Goal: Information Seeking & Learning: Learn about a topic

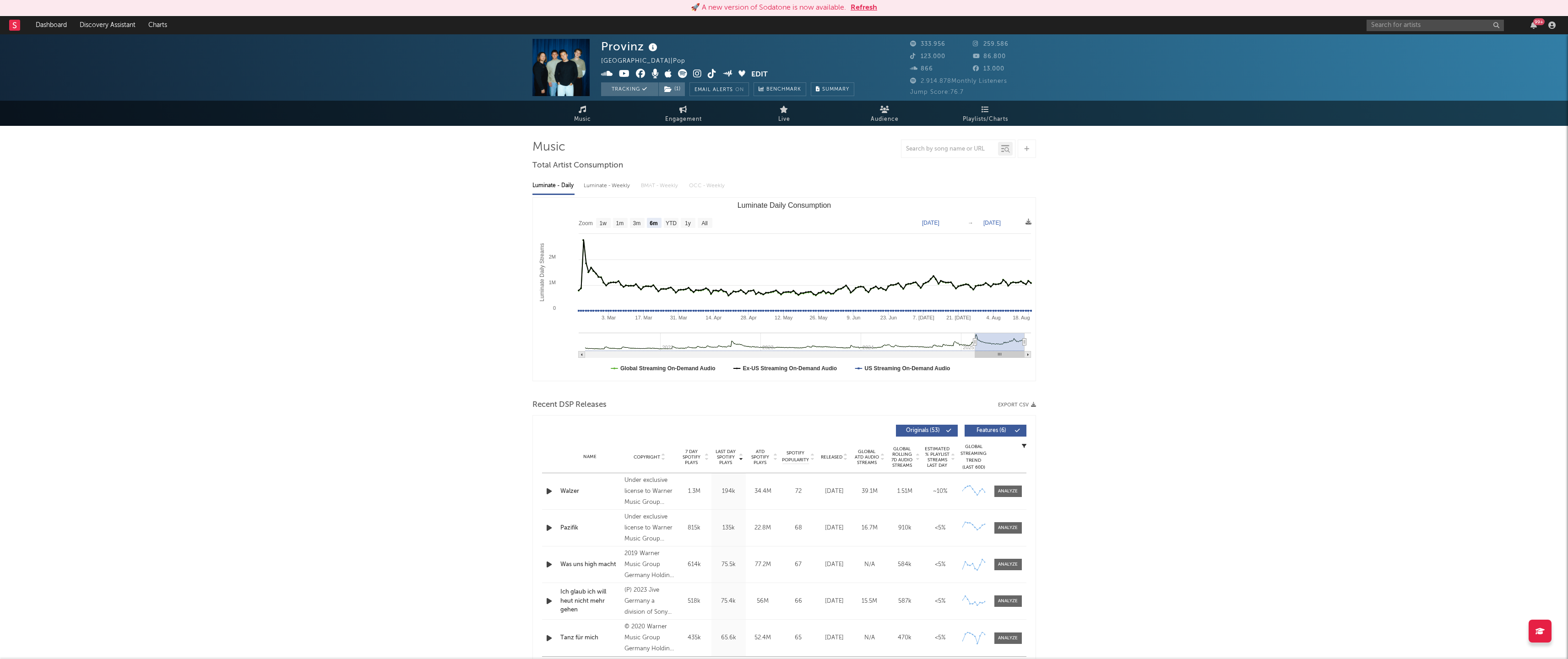
select select "6m"
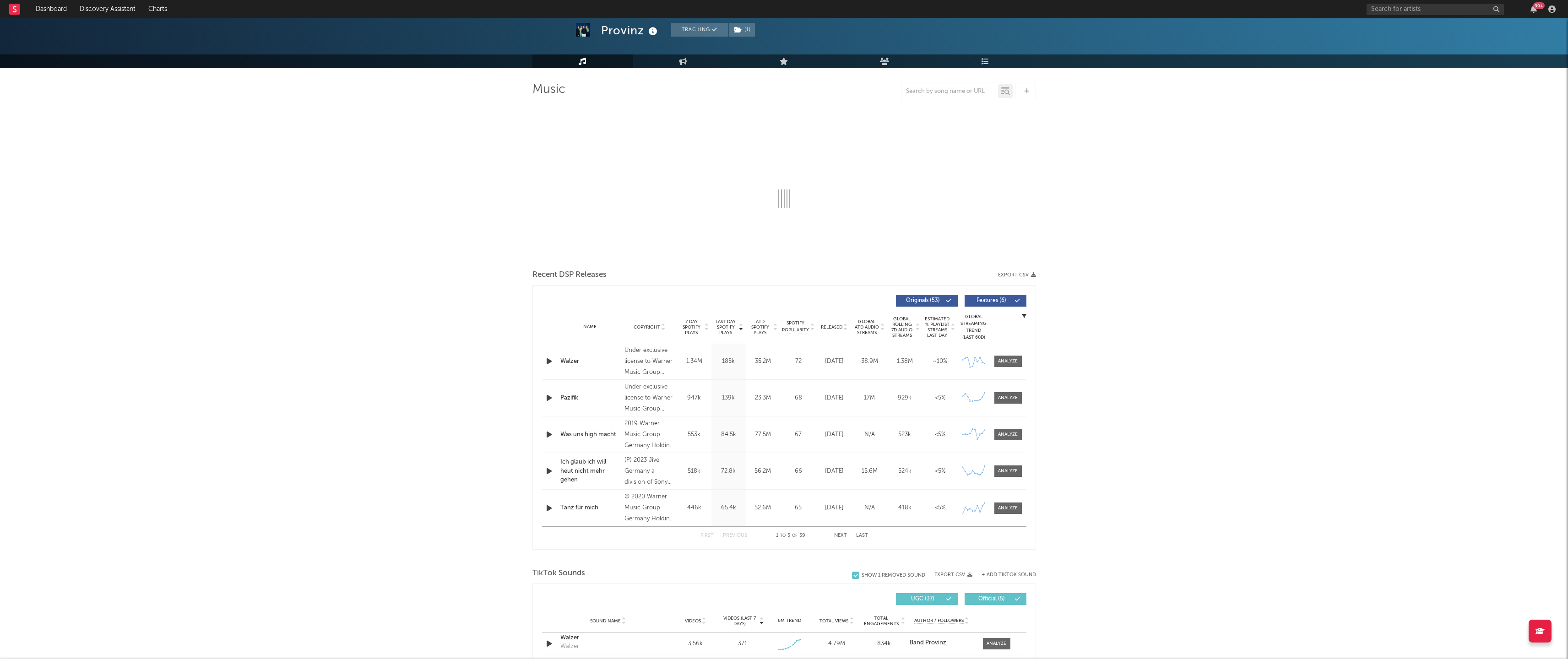
scroll to position [55, 0]
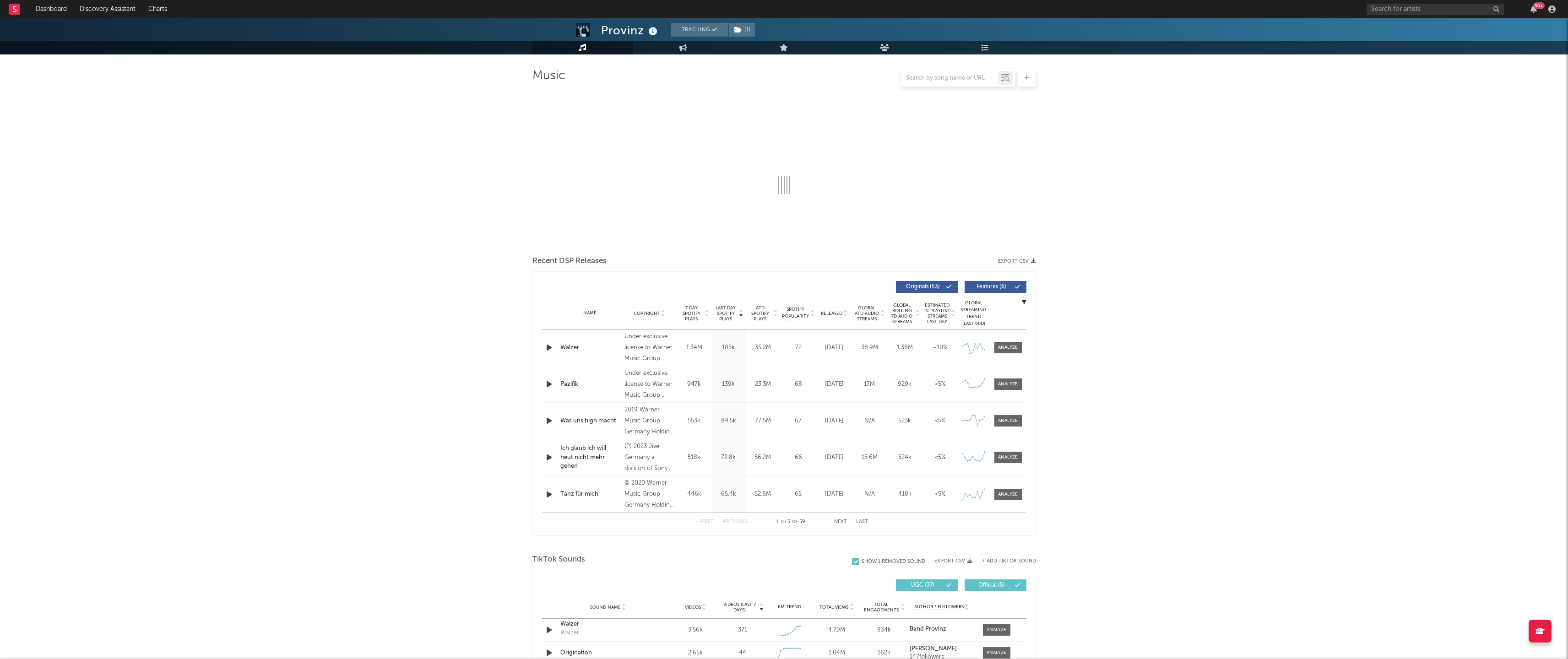
select select "6m"
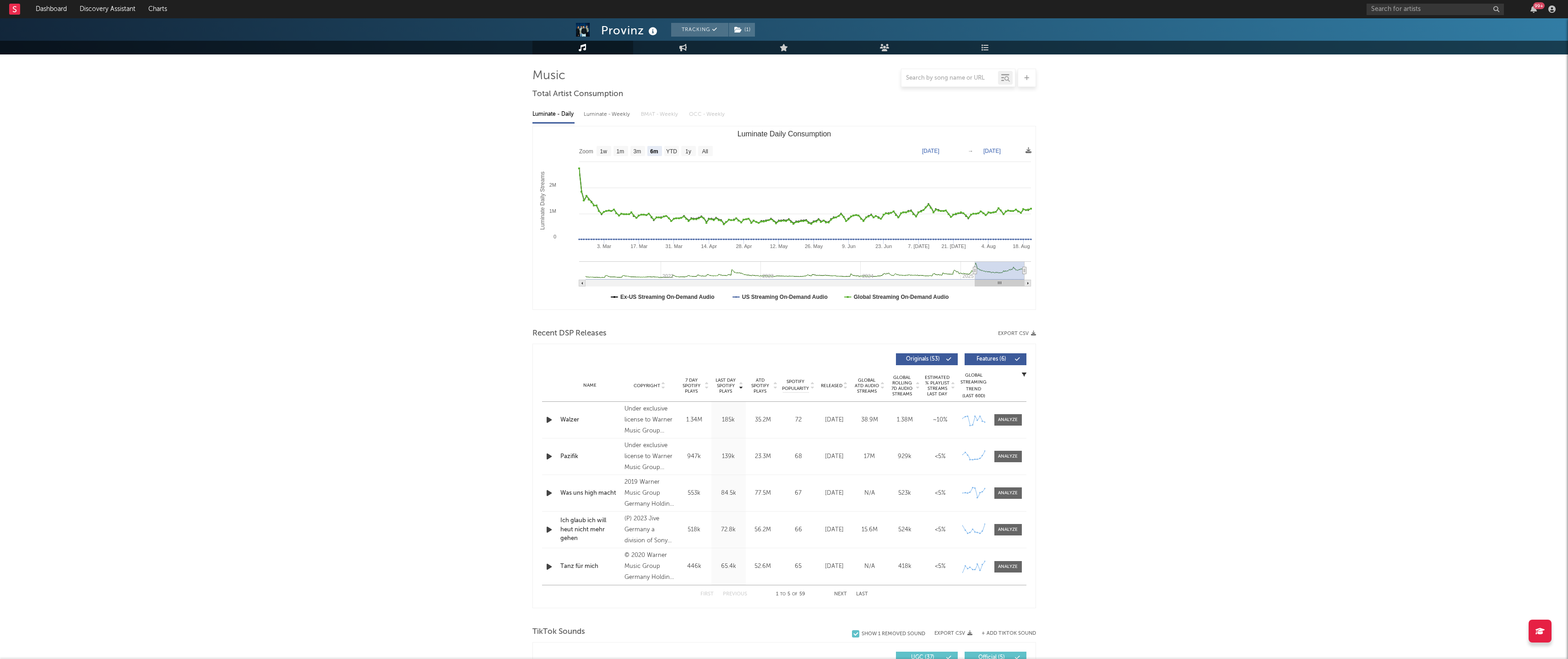
click at [1006, 384] on div "Name Copyright Label Album Names Composer Names 7 Day Spotify Plays Last Day Sp…" at bounding box center [784, 386] width 484 height 32
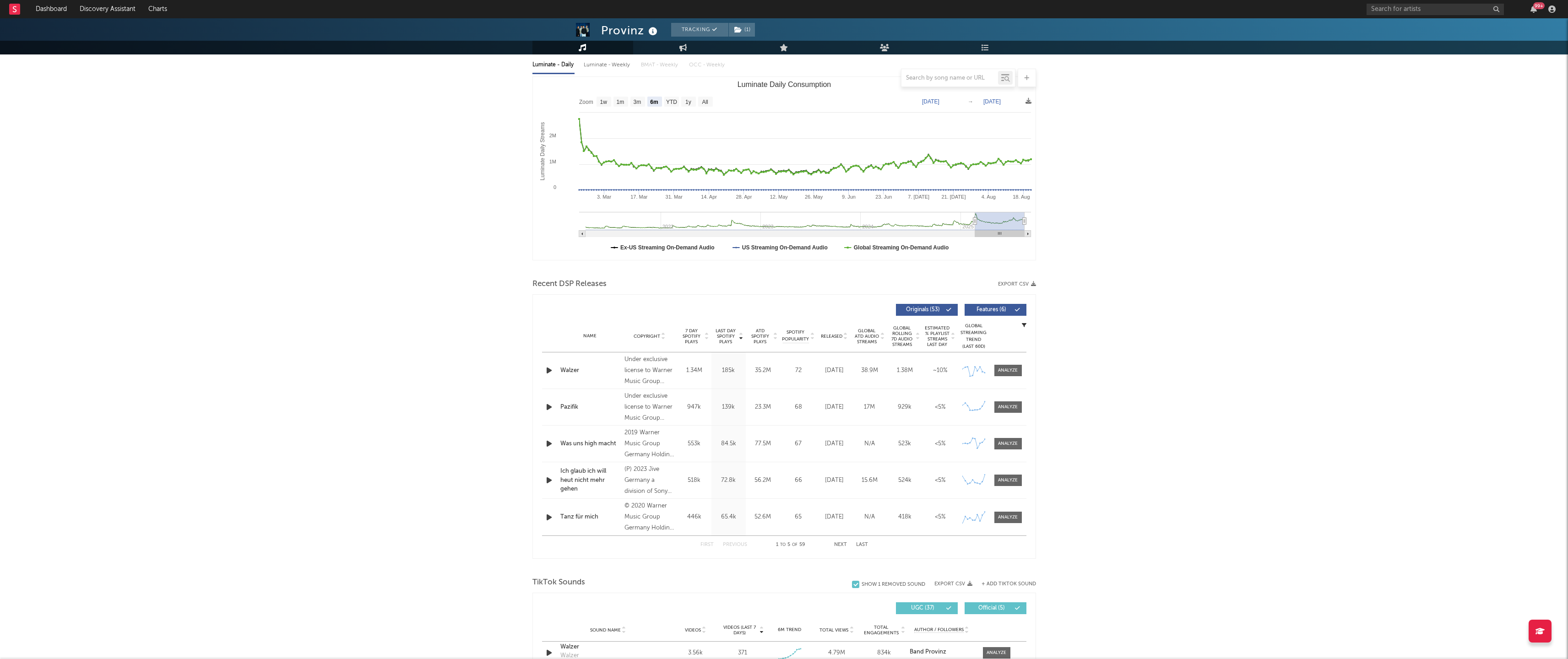
scroll to position [221, 0]
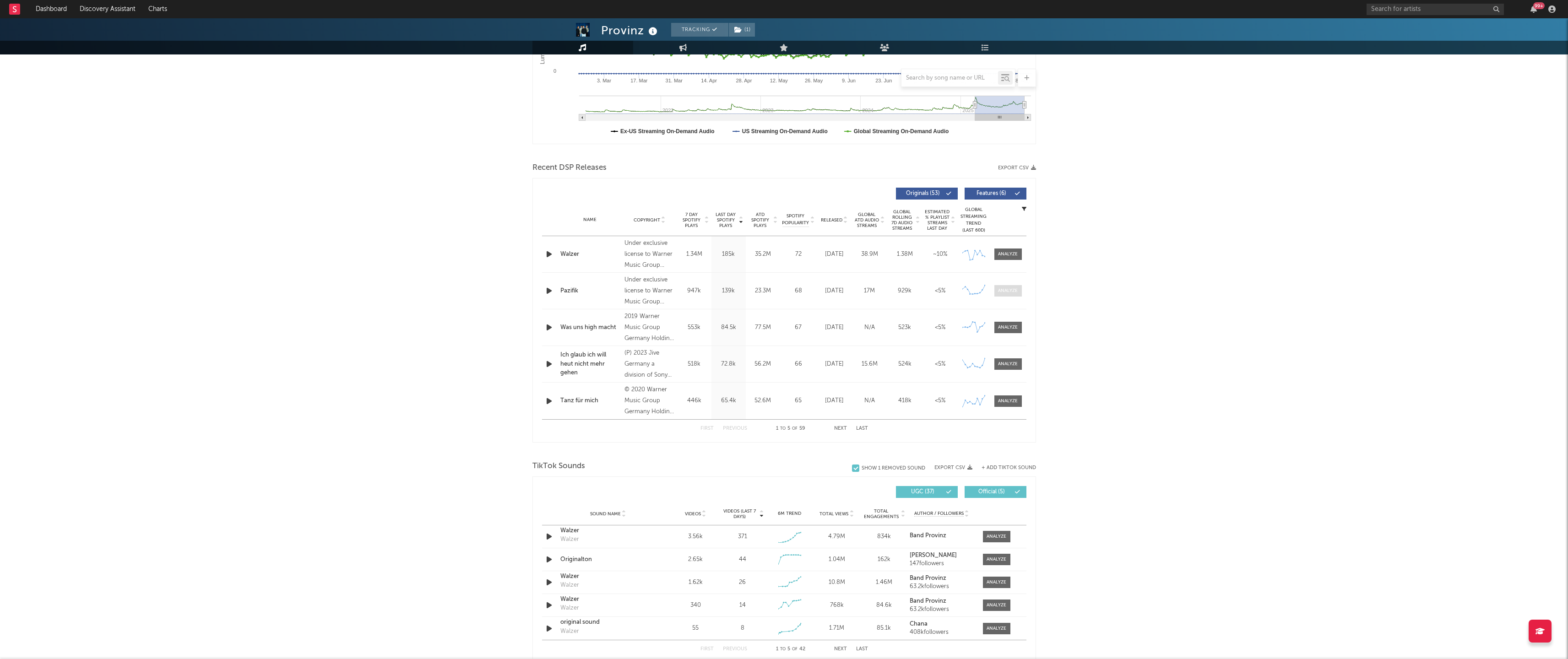
click at [1005, 289] on div at bounding box center [1007, 291] width 19 height 7
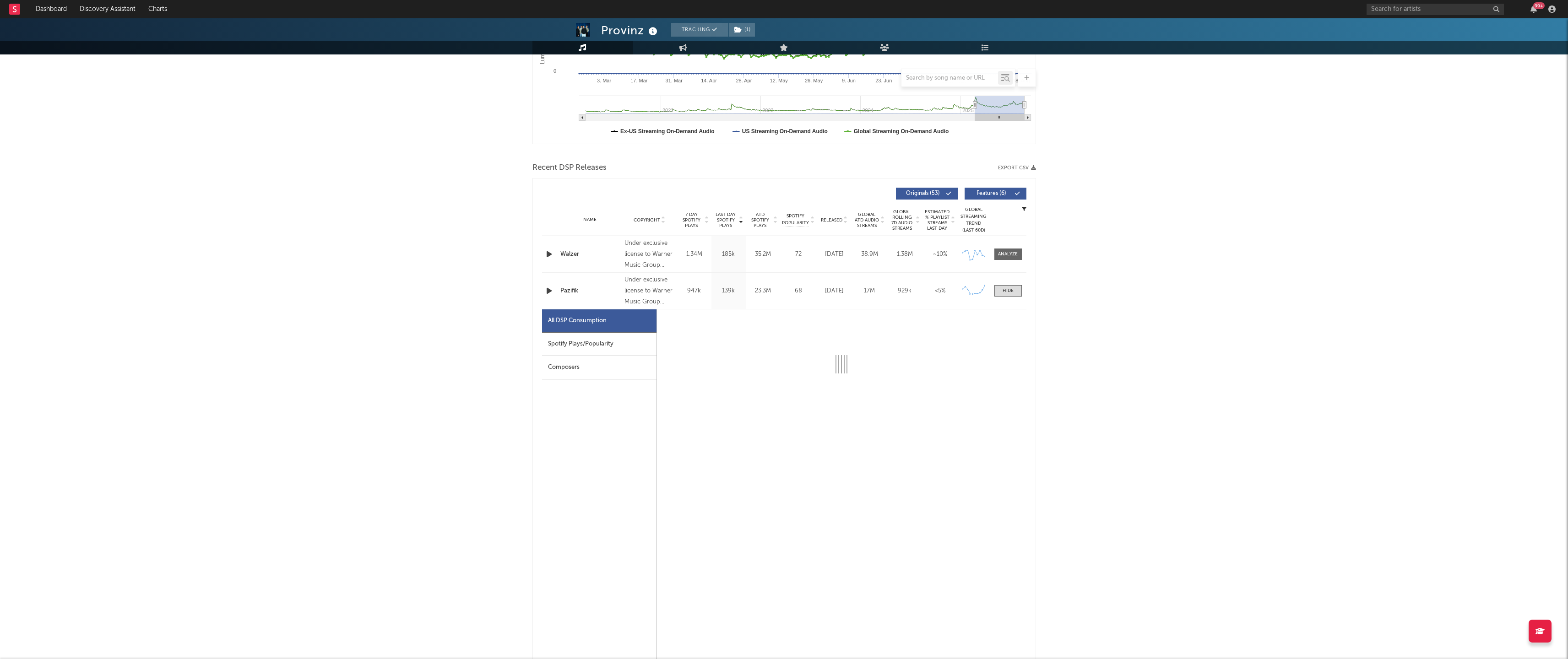
select select "6m"
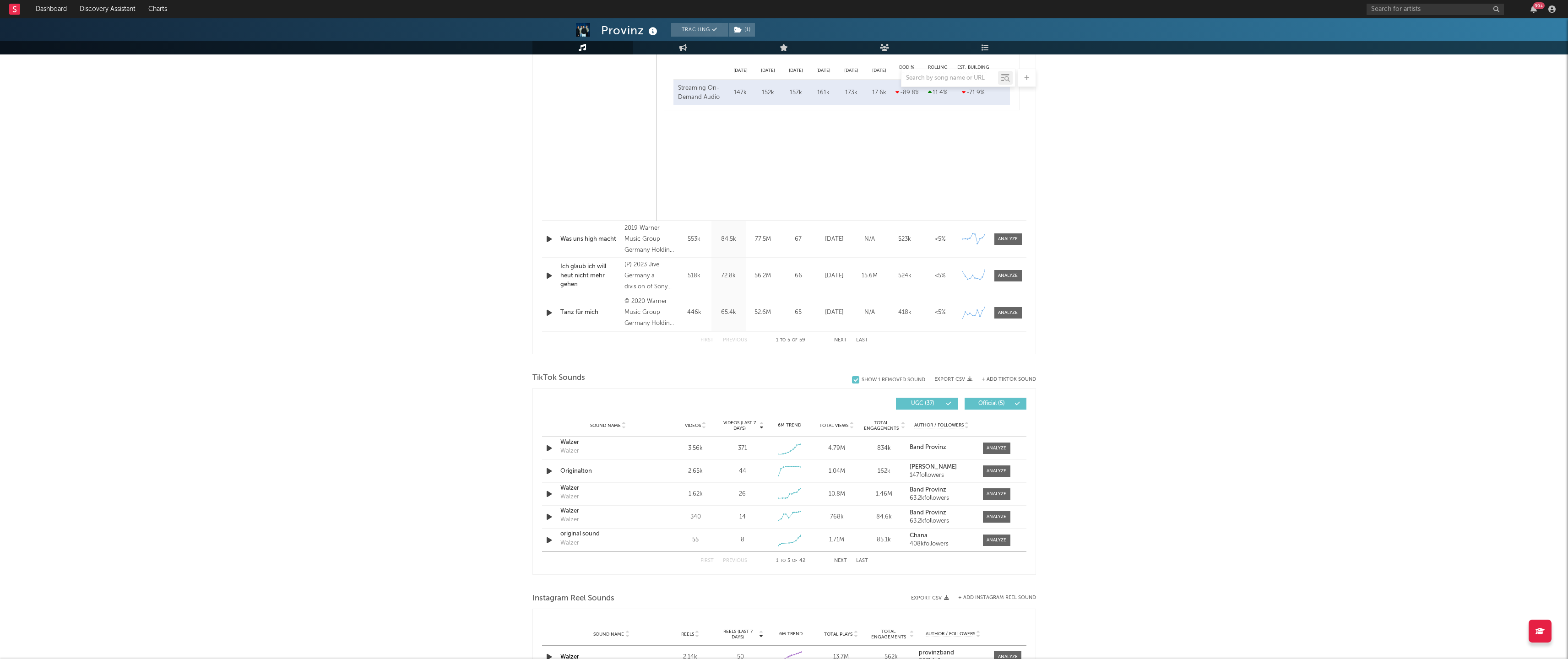
scroll to position [746, 0]
click at [580, 471] on div "Originalton" at bounding box center [608, 471] width 95 height 9
click at [937, 489] on strong "Band Provinz" at bounding box center [928, 489] width 36 height 6
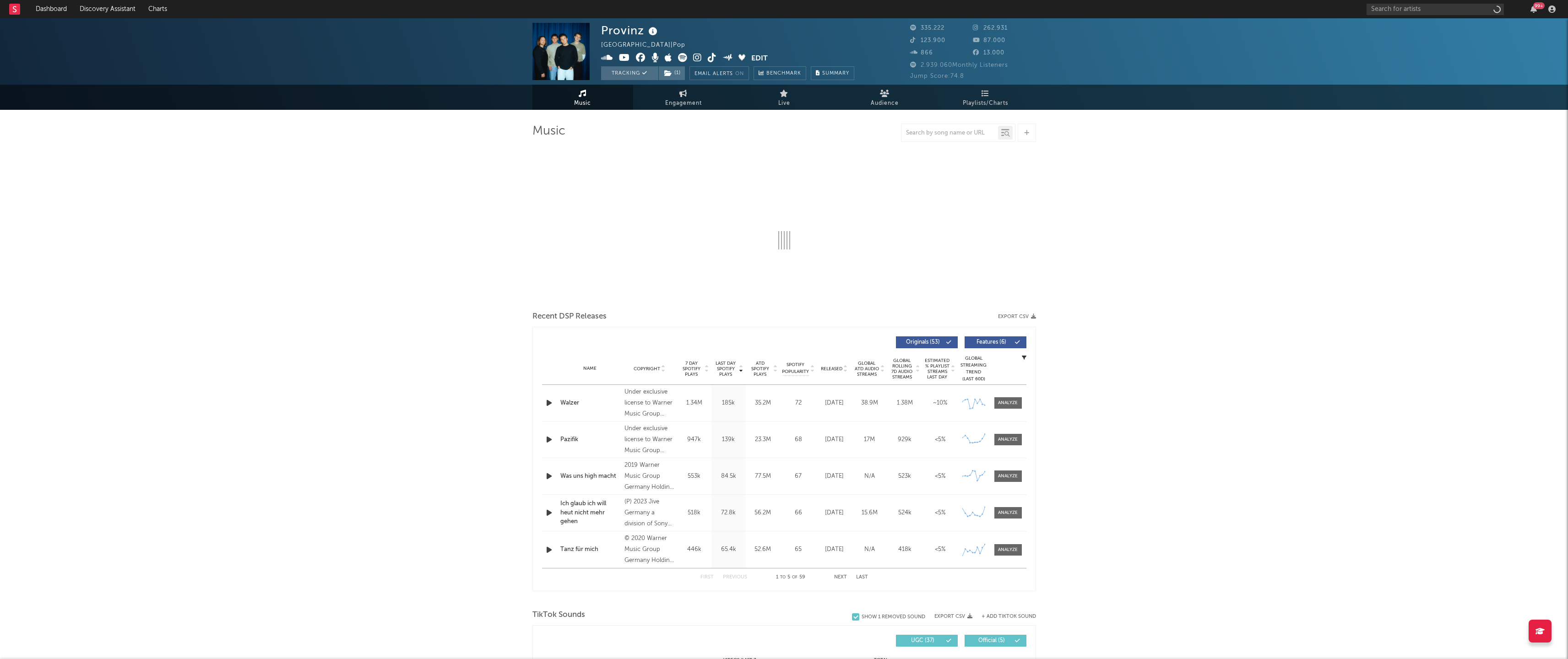
select select "6m"
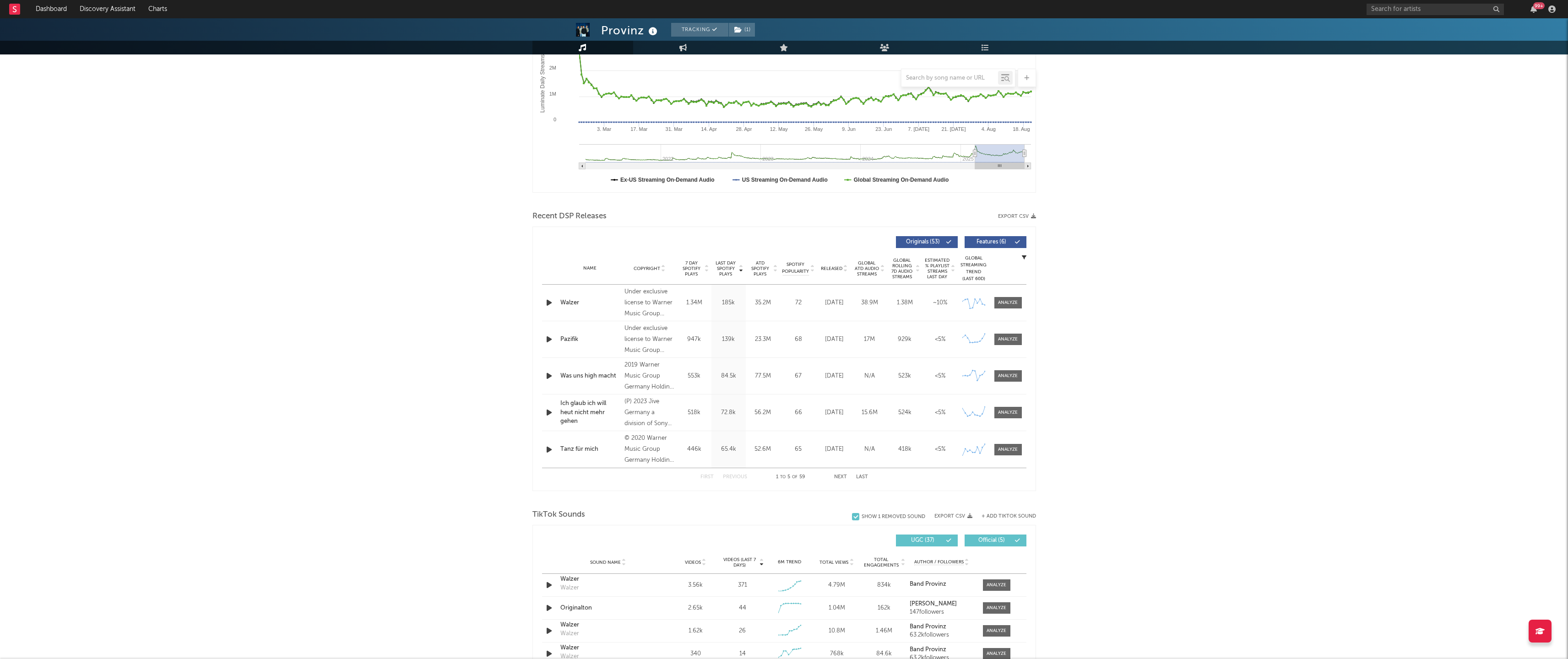
scroll to position [353, 0]
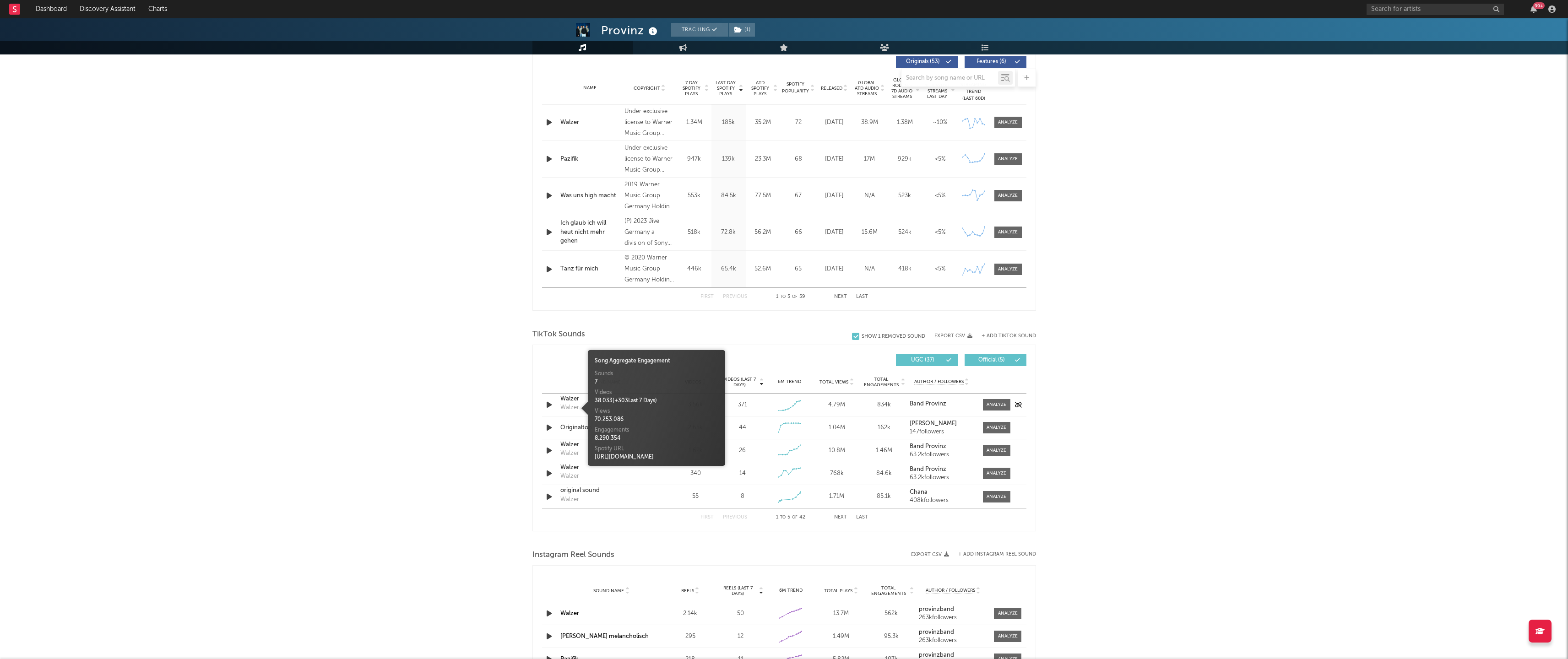
click at [567, 403] on div "Walzer" at bounding box center [570, 408] width 19 height 9
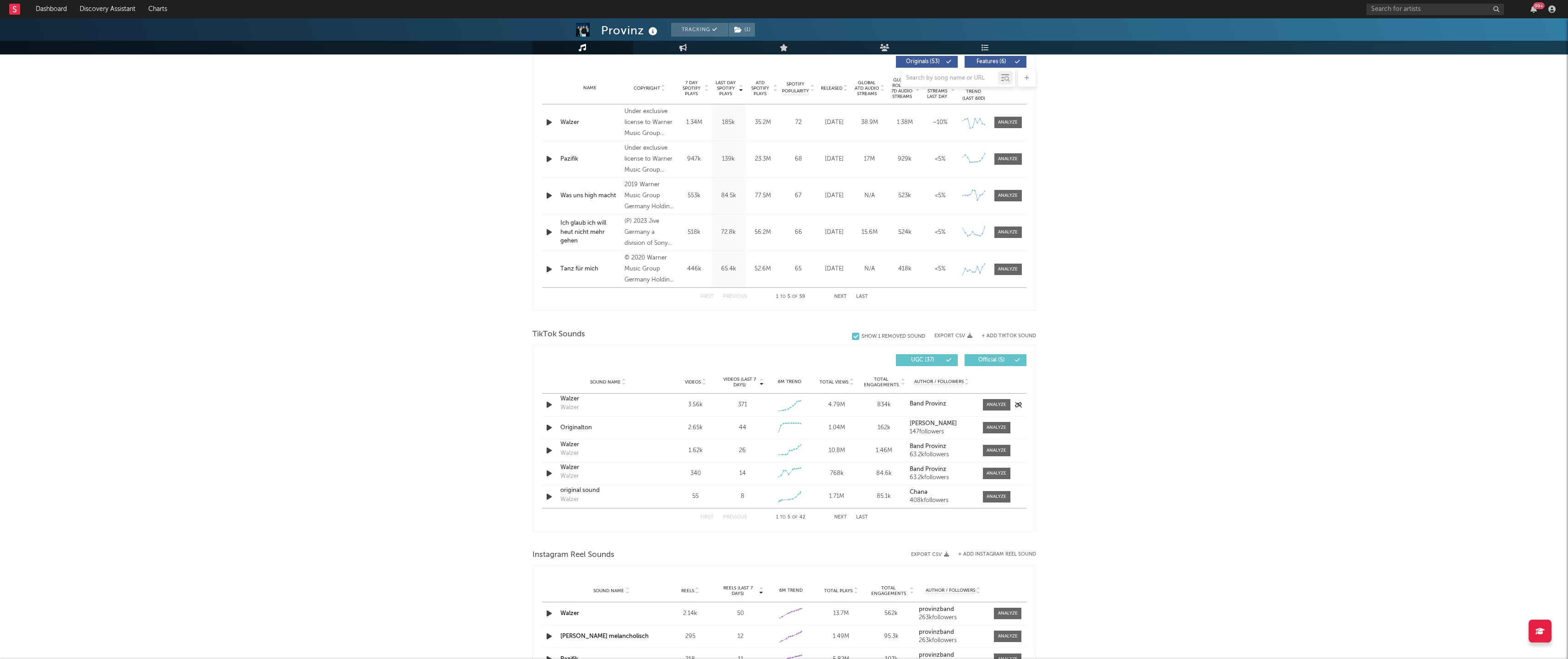
click at [574, 405] on div "Walzer" at bounding box center [570, 408] width 19 height 9
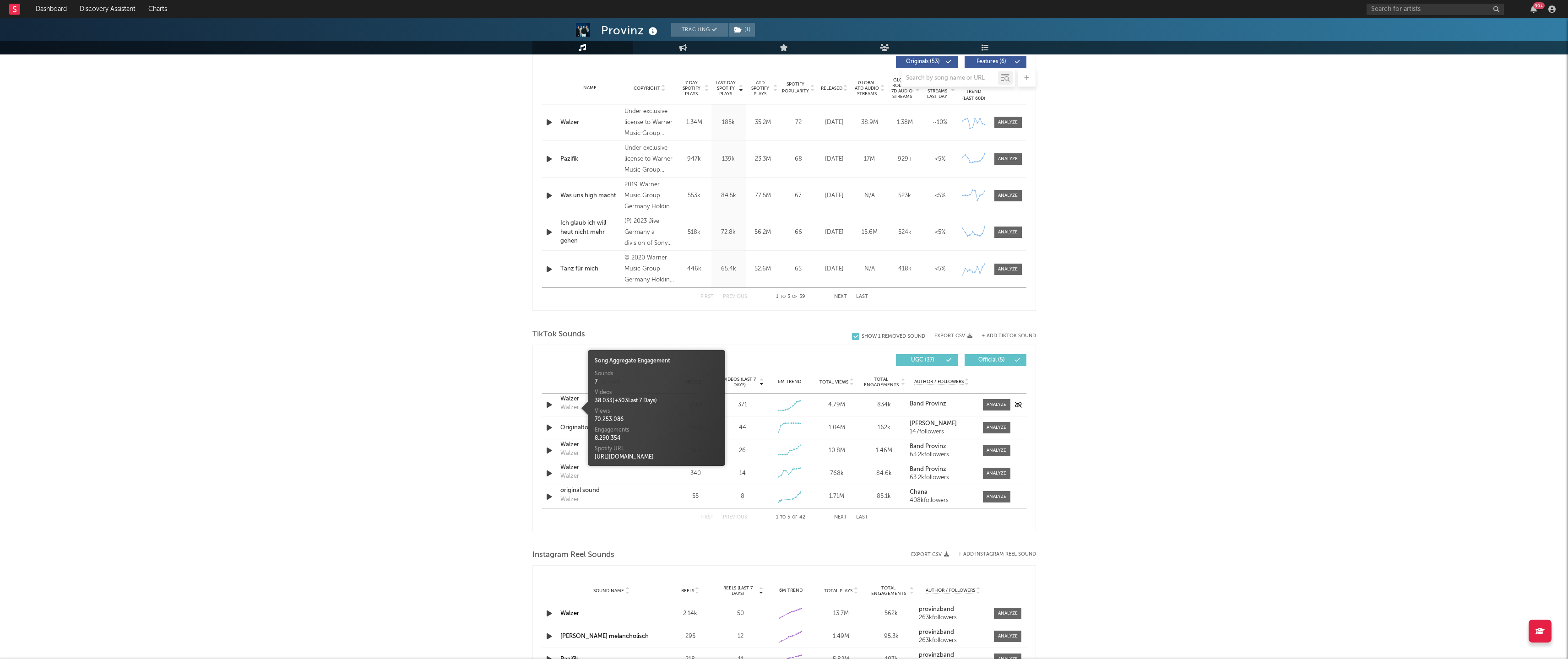
click at [574, 405] on div "Walzer" at bounding box center [570, 408] width 19 height 9
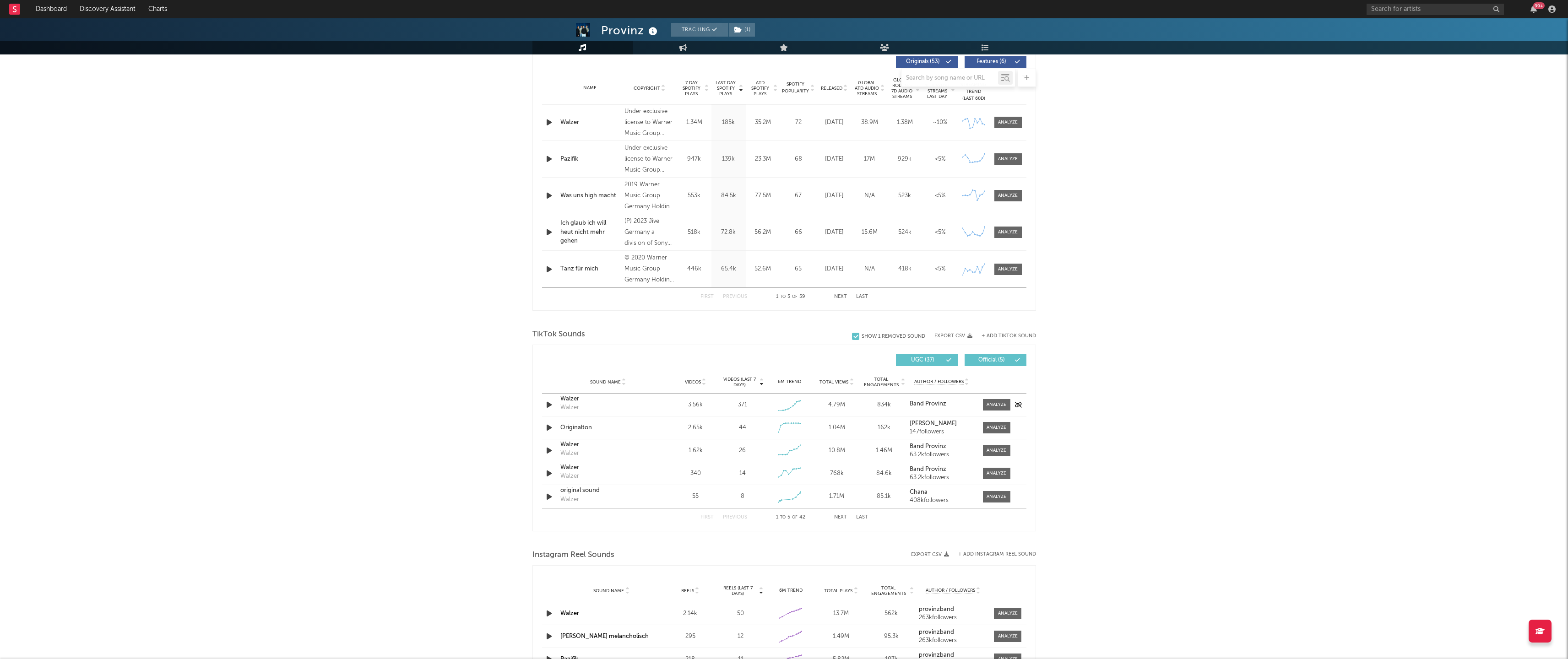
click at [567, 401] on div "Walzer" at bounding box center [608, 399] width 95 height 9
